Goal: Task Accomplishment & Management: Use online tool/utility

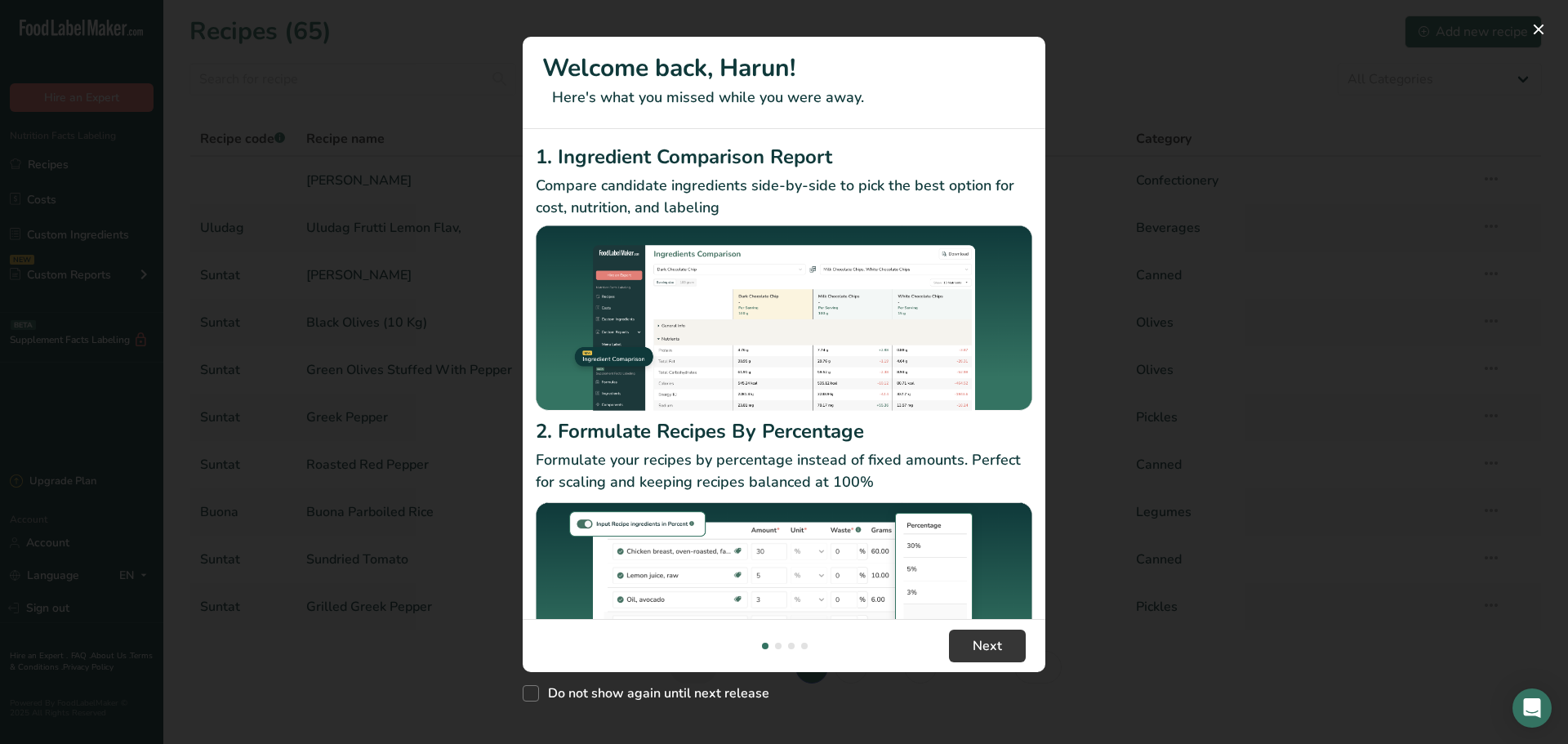
drag, startPoint x: 1394, startPoint y: 73, endPoint x: 1567, endPoint y: 1, distance: 187.4
click at [1395, 73] on div "New Features" at bounding box center [784, 372] width 1568 height 744
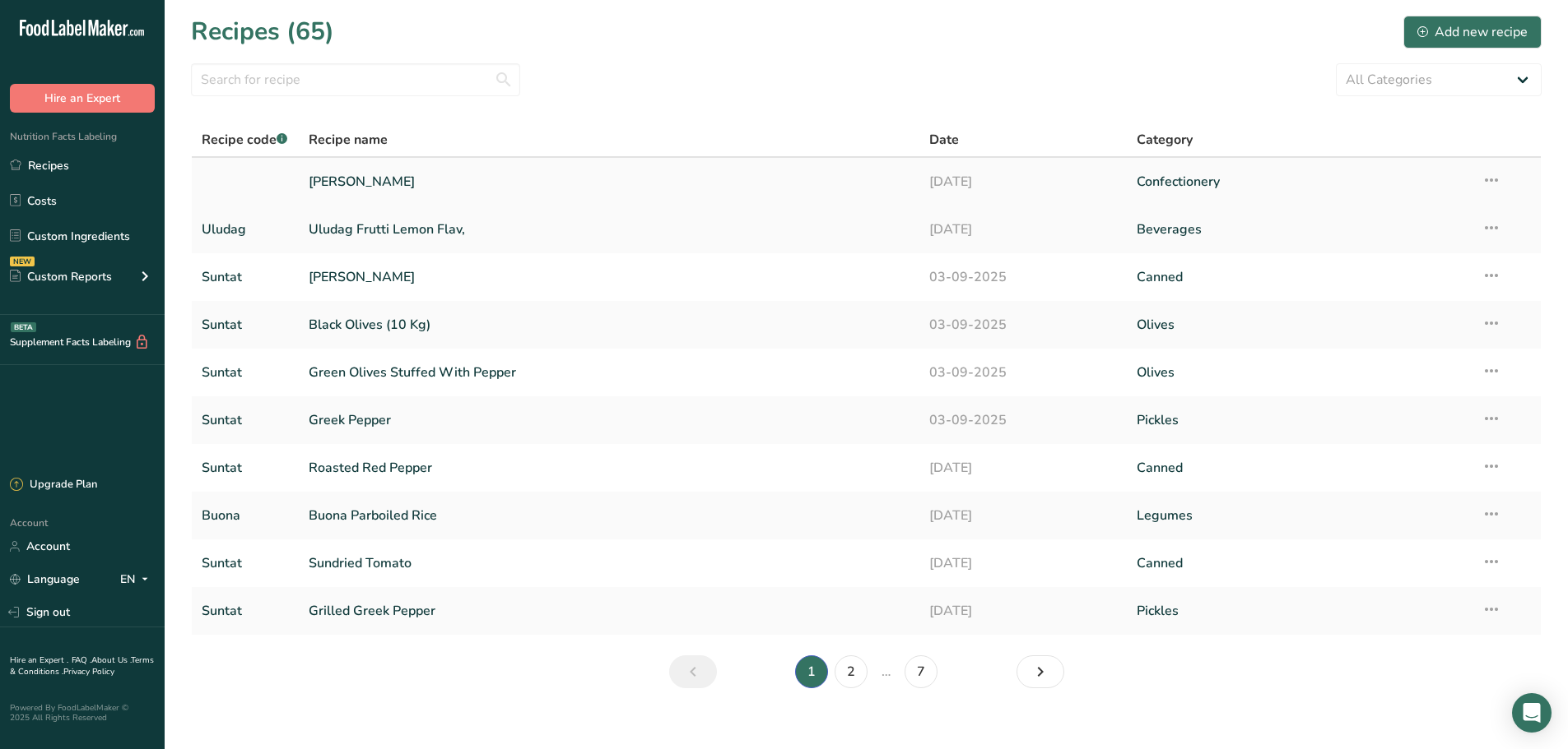
click at [398, 186] on link "[PERSON_NAME]" at bounding box center [609, 181] width 601 height 35
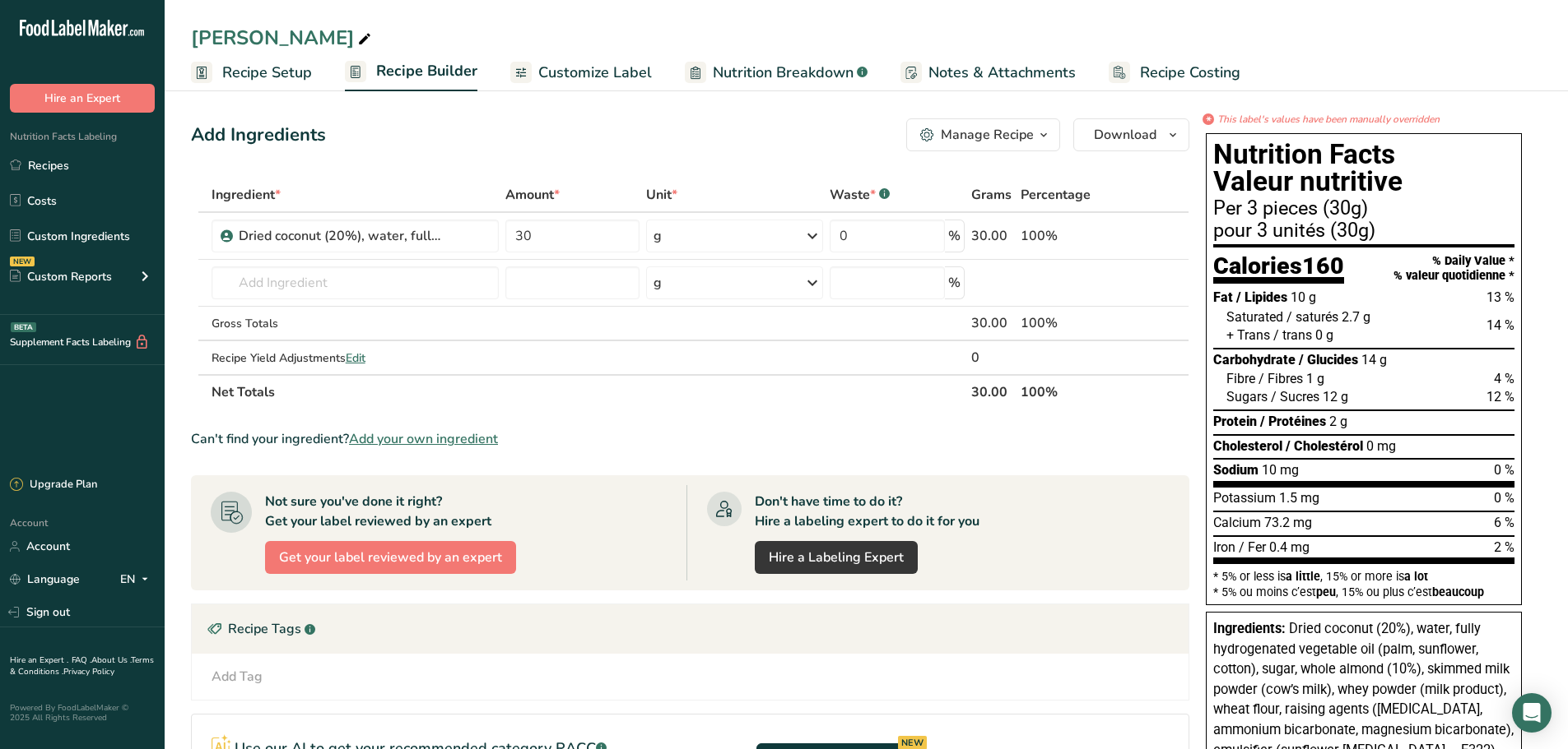
click at [565, 68] on span "Customize Label" at bounding box center [595, 73] width 114 height 22
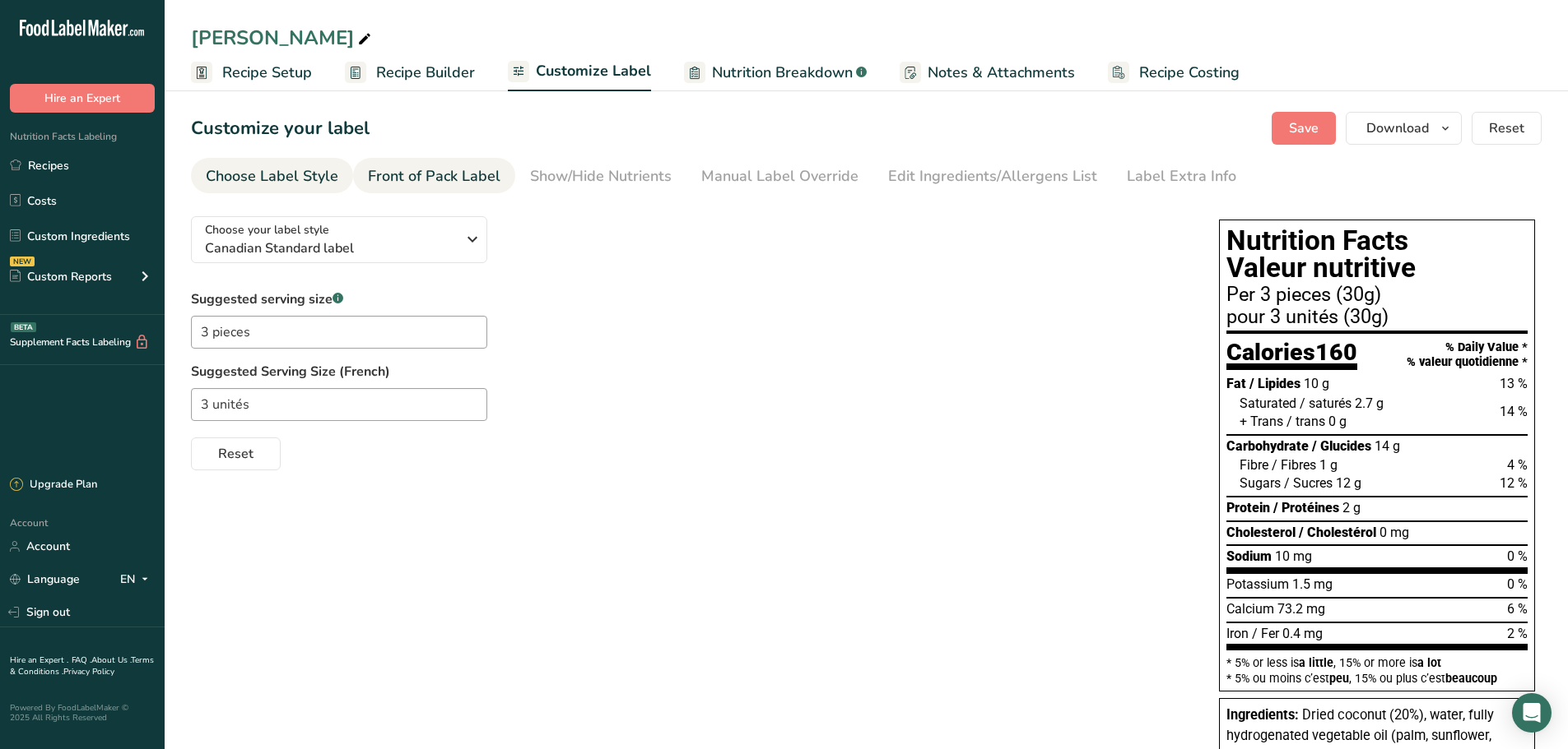
click at [451, 183] on div "Front of Pack Label" at bounding box center [434, 176] width 133 height 22
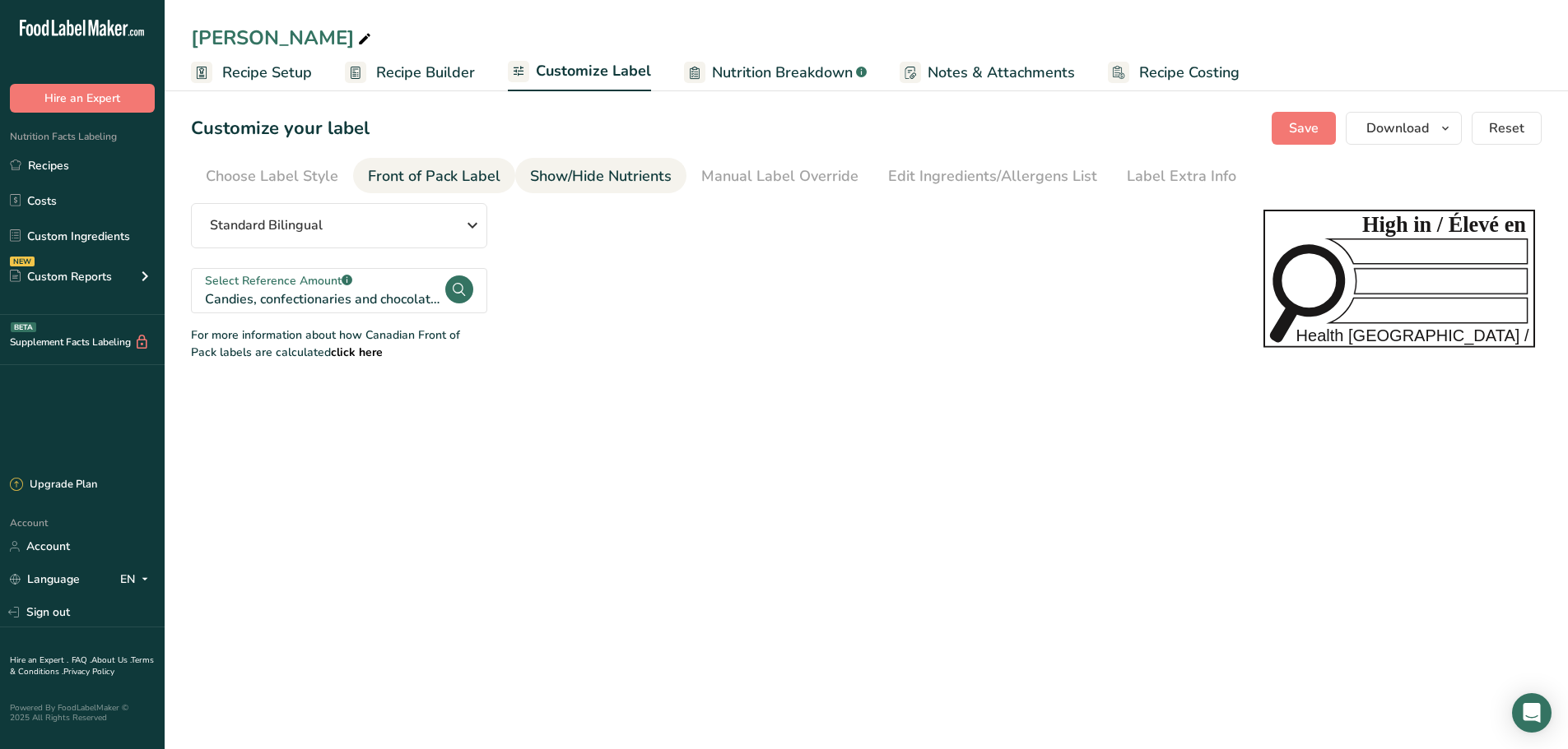
click at [556, 180] on div "Show/Hide Nutrients" at bounding box center [600, 176] width 142 height 22
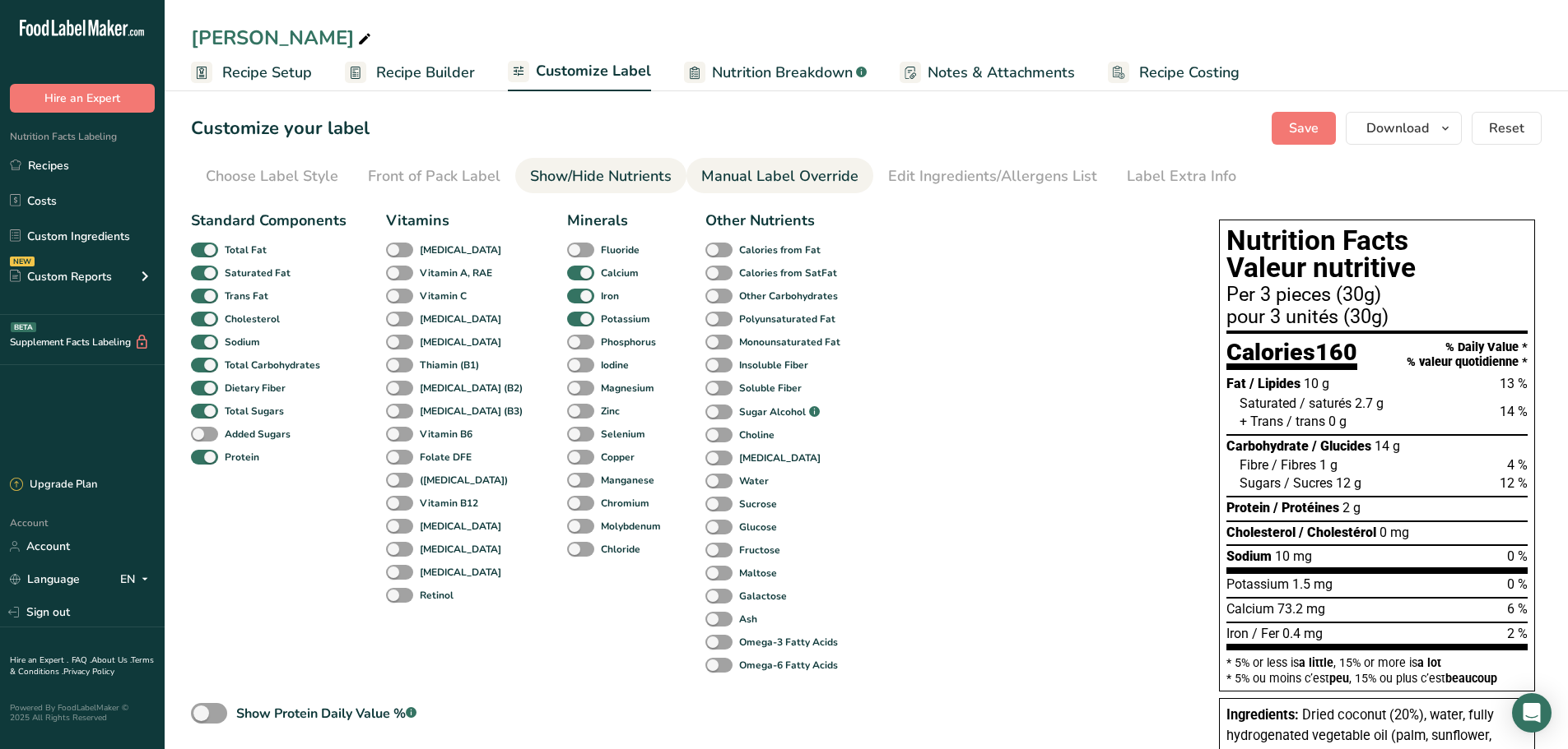
click at [758, 184] on div "Manual Label Override" at bounding box center [779, 176] width 157 height 22
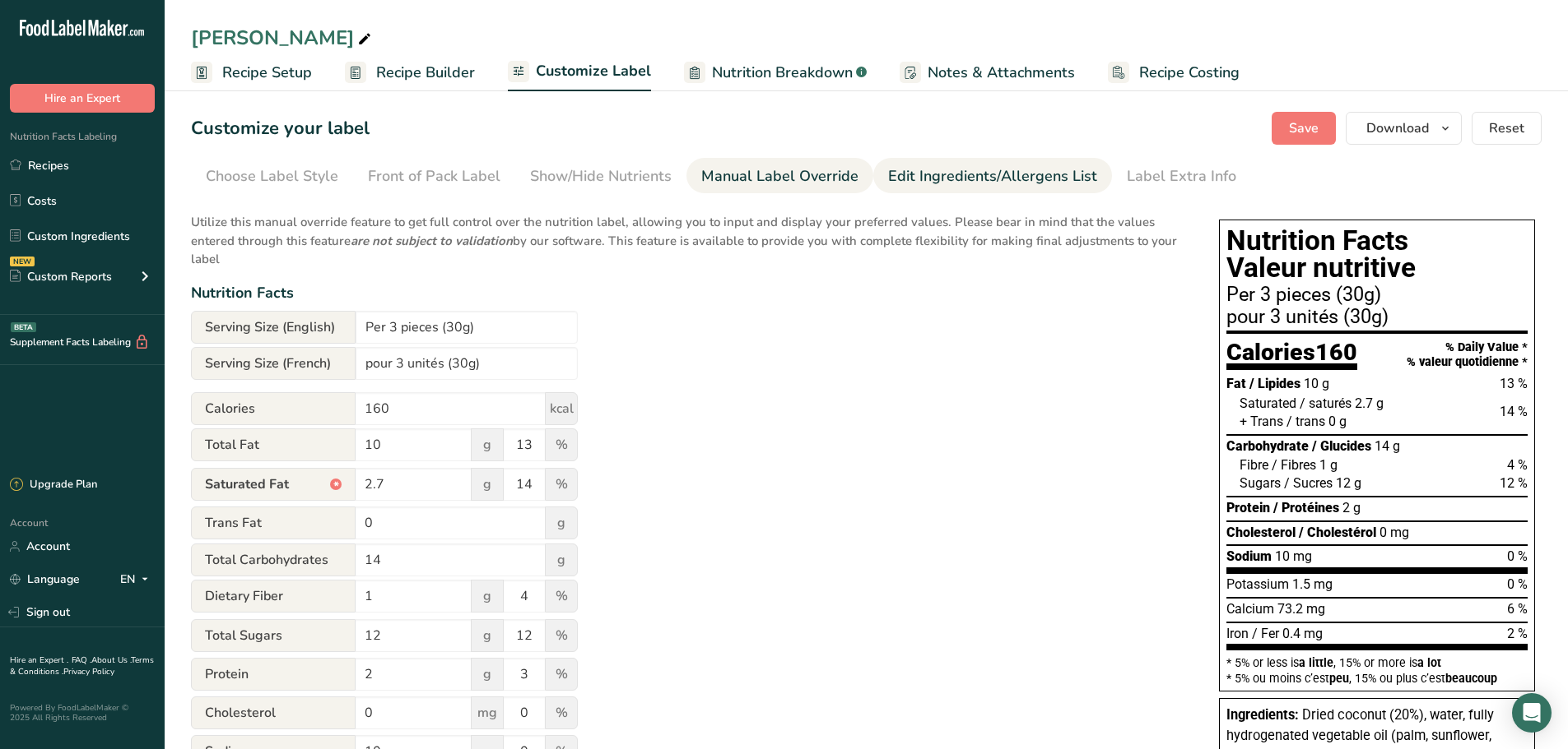
click at [939, 171] on div "Edit Ingredients/Allergens List" at bounding box center [992, 176] width 209 height 22
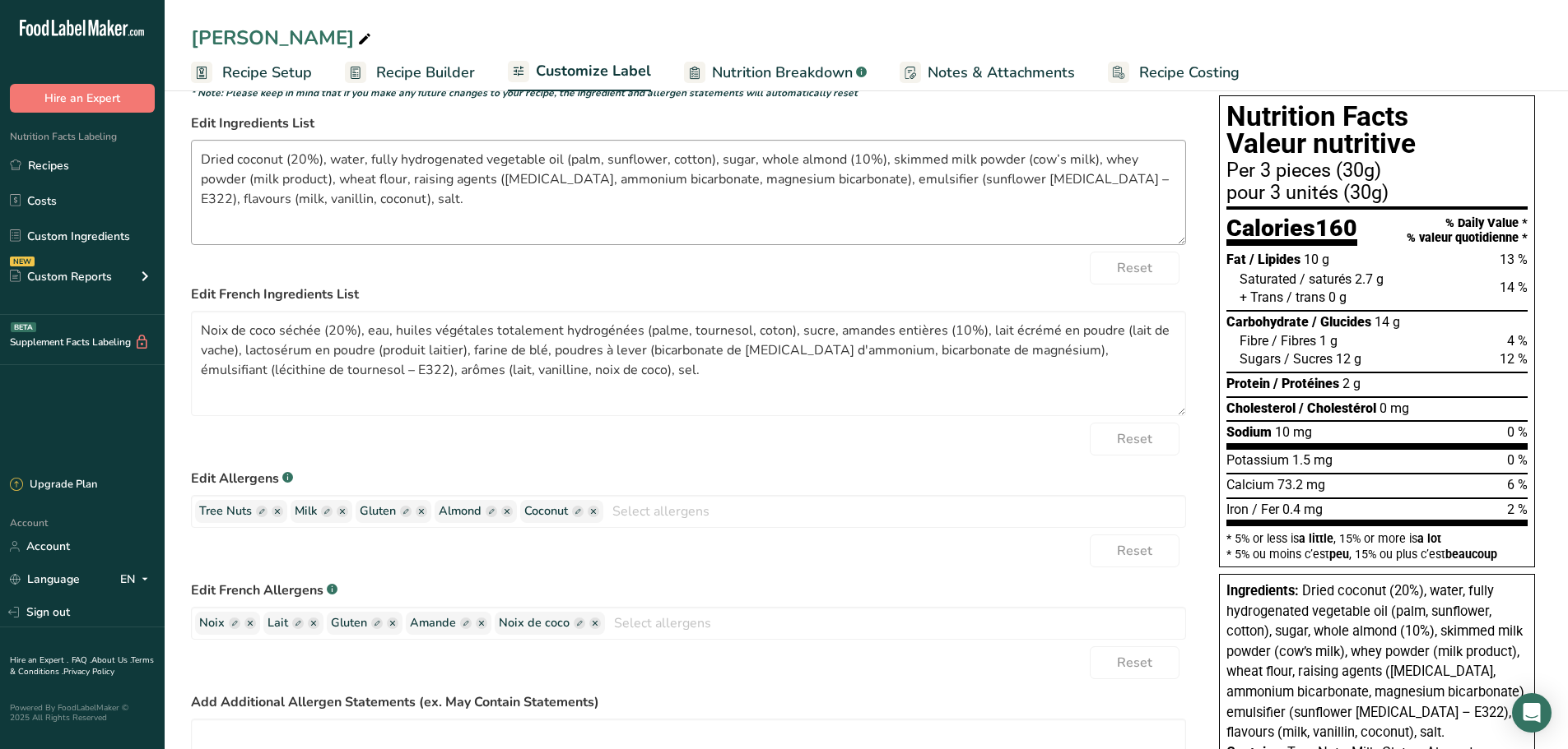
scroll to position [329, 0]
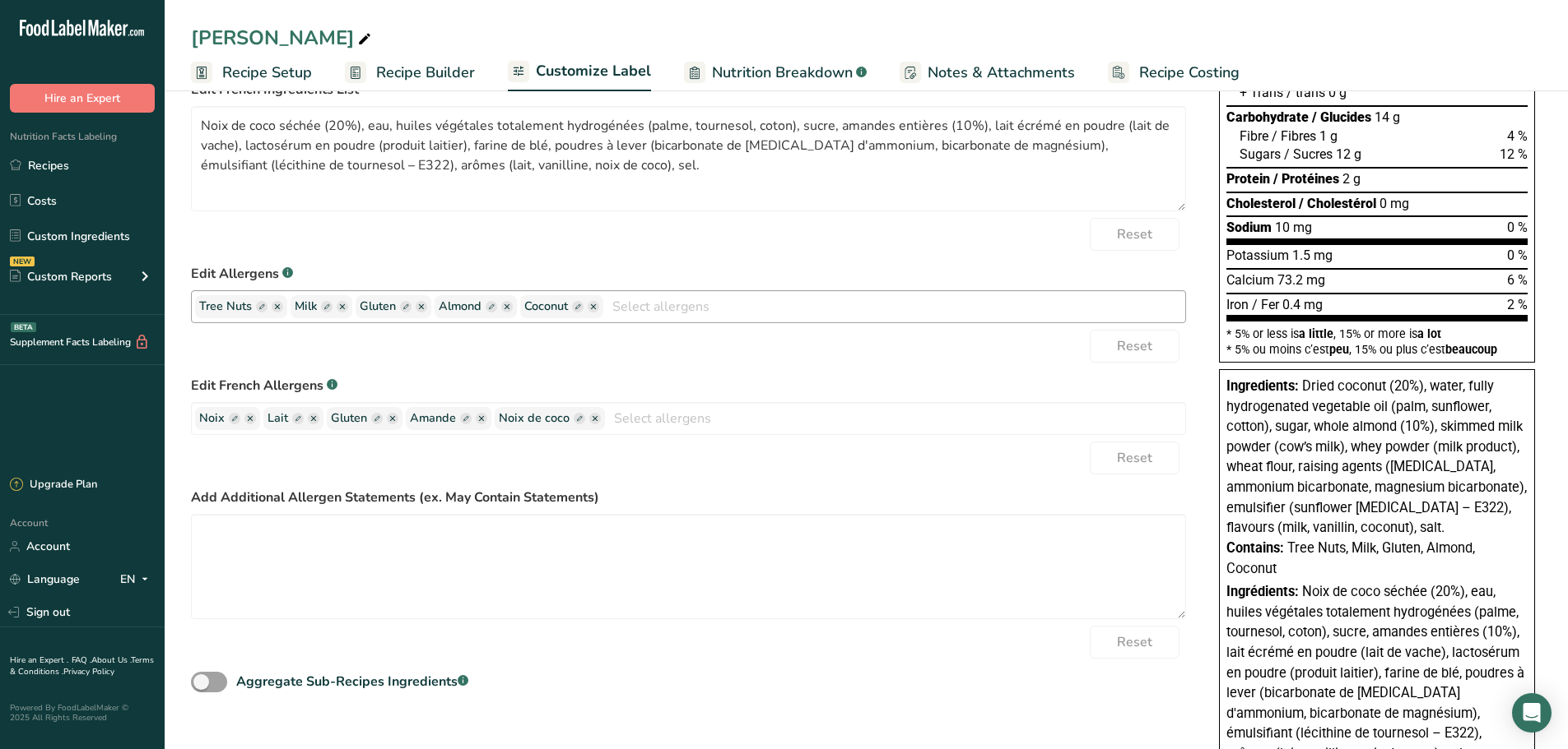
click at [731, 310] on input "text" at bounding box center [894, 306] width 582 height 25
type input "c"
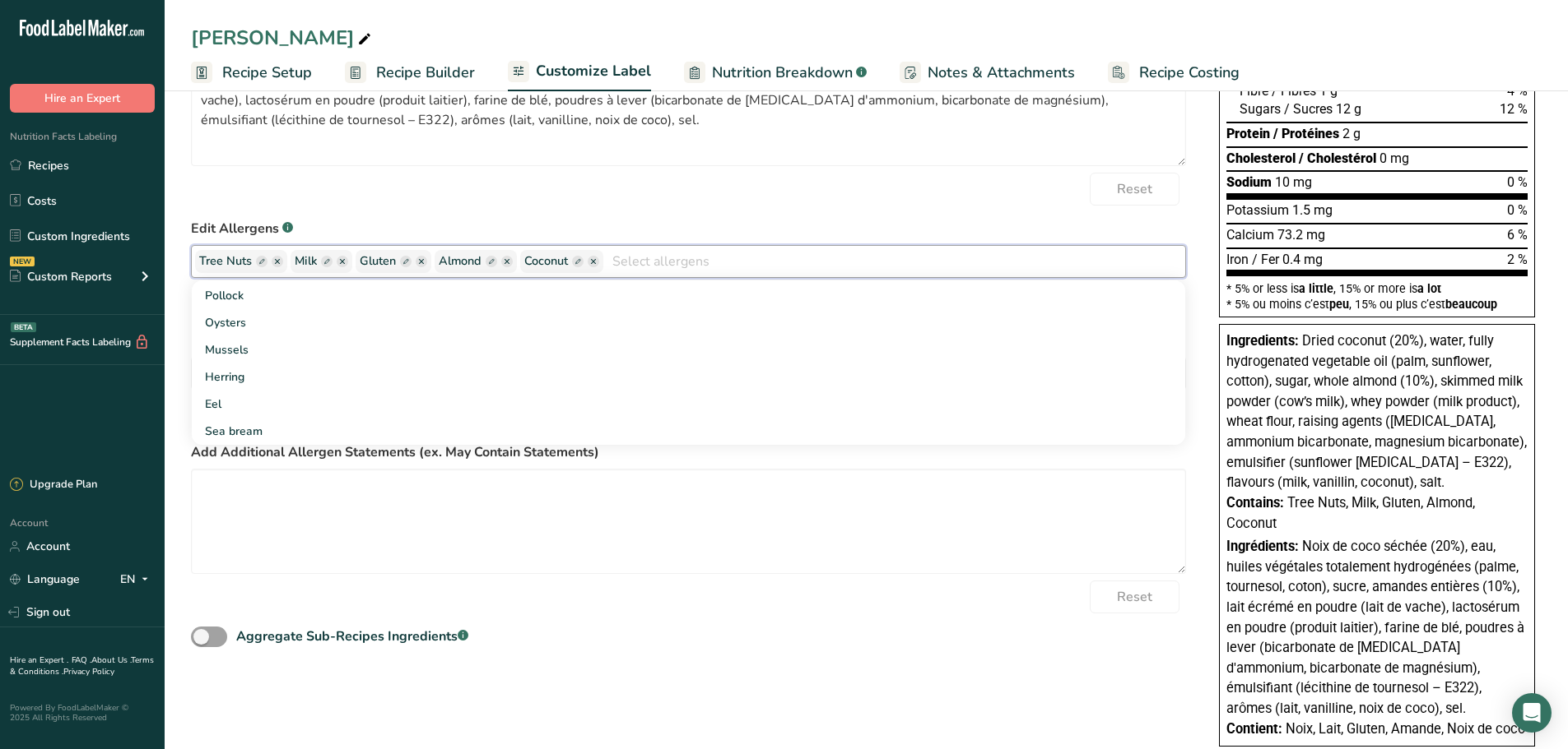
scroll to position [411, 0]
